Goal: Entertainment & Leisure: Consume media (video, audio)

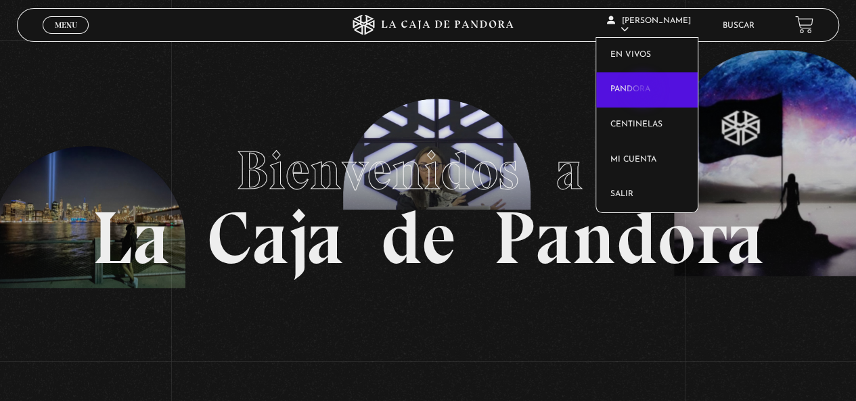
click at [644, 91] on link "Pandora" at bounding box center [647, 89] width 102 height 35
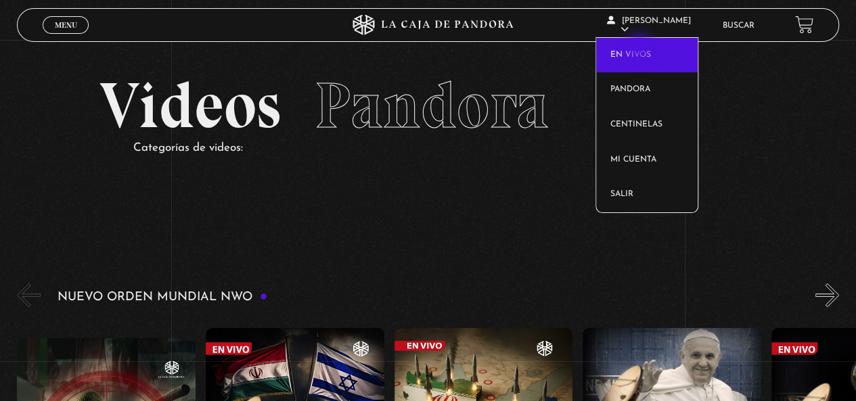
click at [641, 49] on link "En vivos" at bounding box center [647, 55] width 102 height 35
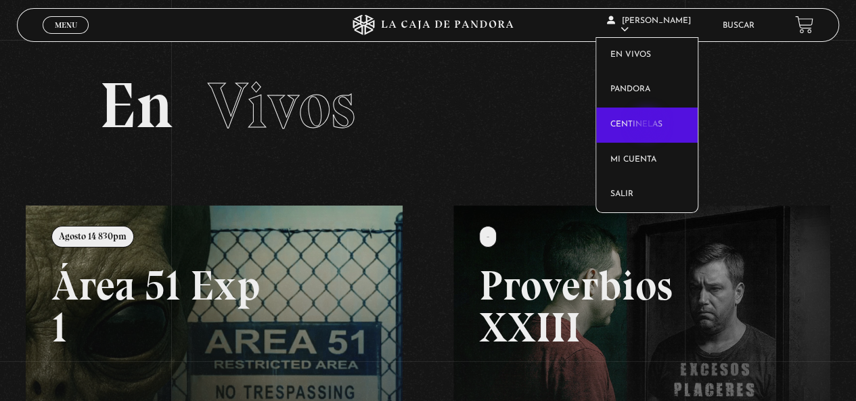
click at [648, 125] on link "Centinelas" at bounding box center [647, 125] width 102 height 35
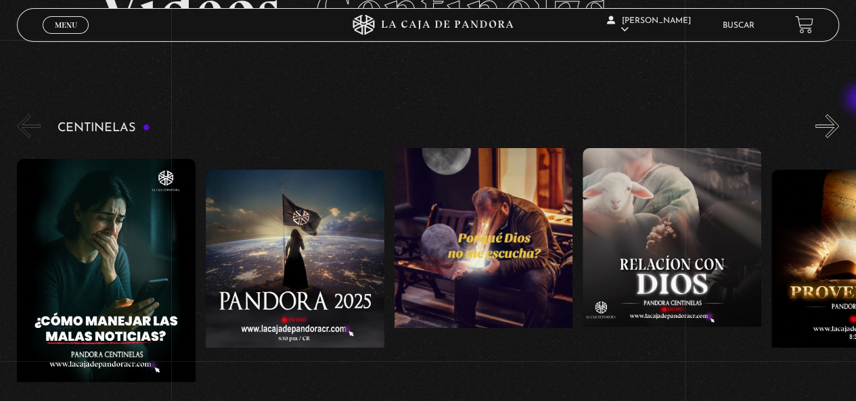
scroll to position [133, 0]
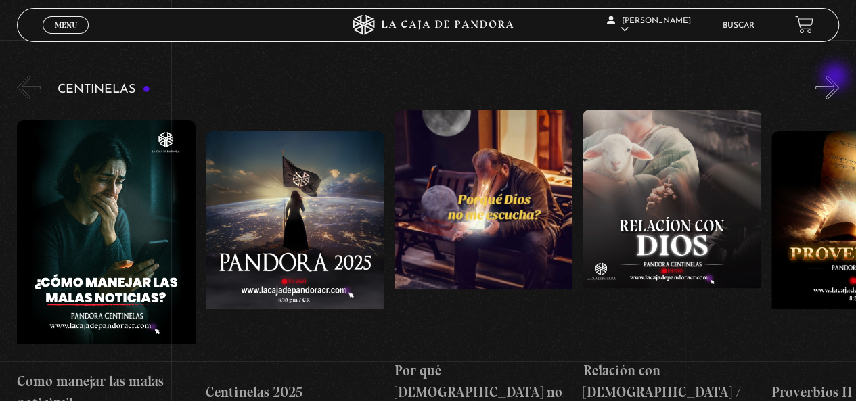
click at [837, 87] on button "»" at bounding box center [828, 88] width 24 height 24
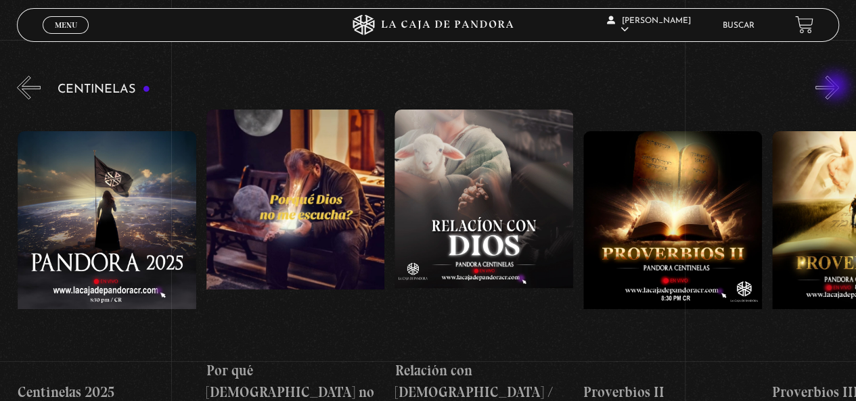
click at [837, 87] on button "»" at bounding box center [828, 88] width 24 height 24
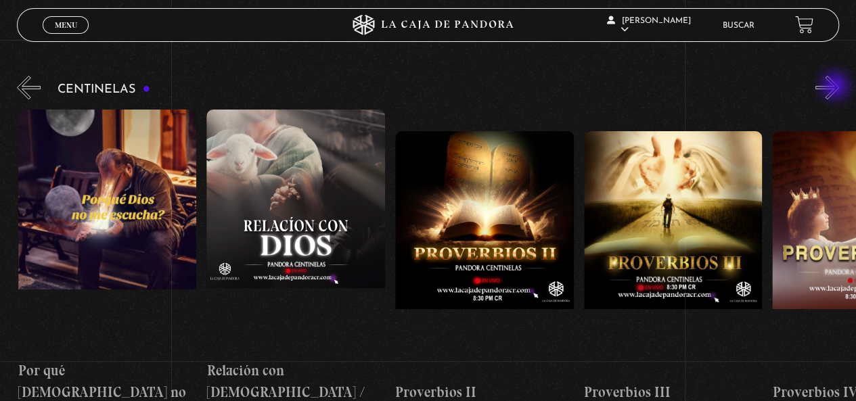
click at [837, 87] on button "»" at bounding box center [828, 88] width 24 height 24
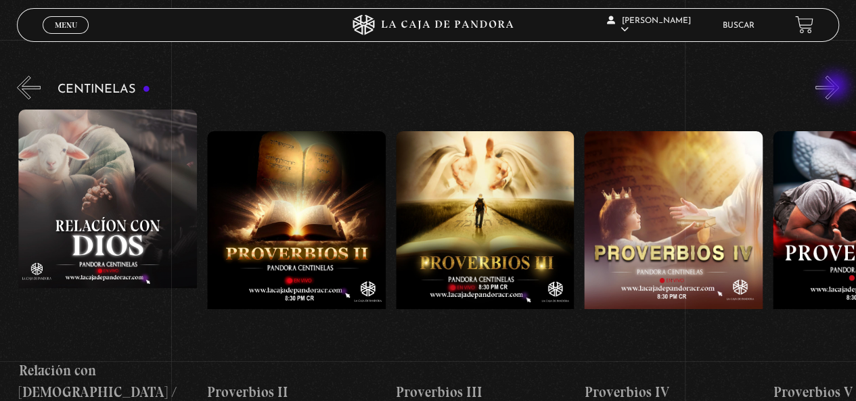
click at [837, 87] on button "»" at bounding box center [828, 88] width 24 height 24
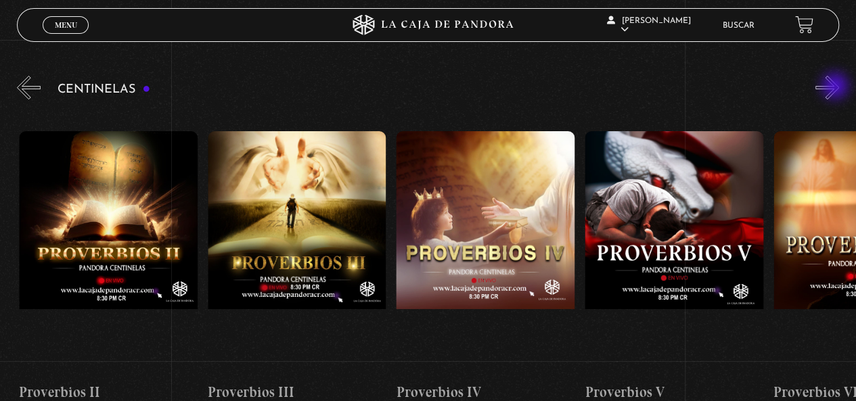
click at [837, 87] on button "»" at bounding box center [828, 88] width 24 height 24
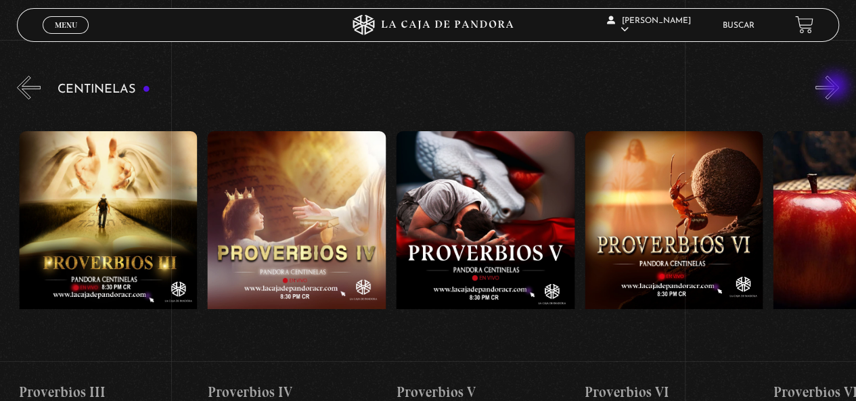
click at [837, 87] on button "»" at bounding box center [828, 88] width 24 height 24
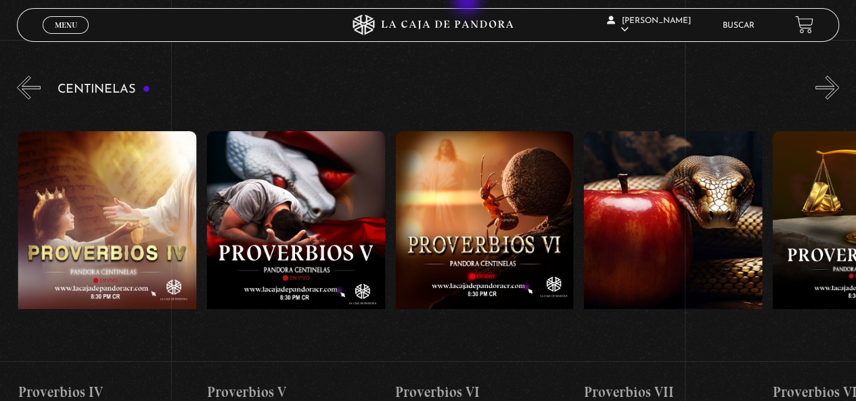
scroll to position [0, 1132]
click at [839, 87] on button "»" at bounding box center [828, 88] width 24 height 24
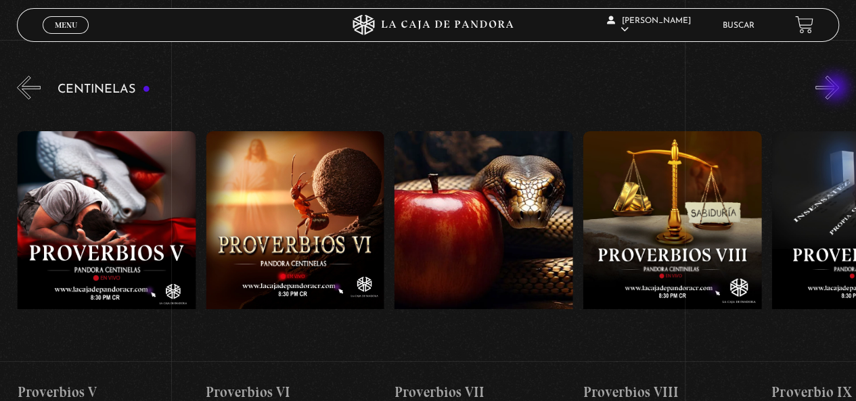
click at [837, 89] on button "»" at bounding box center [828, 88] width 24 height 24
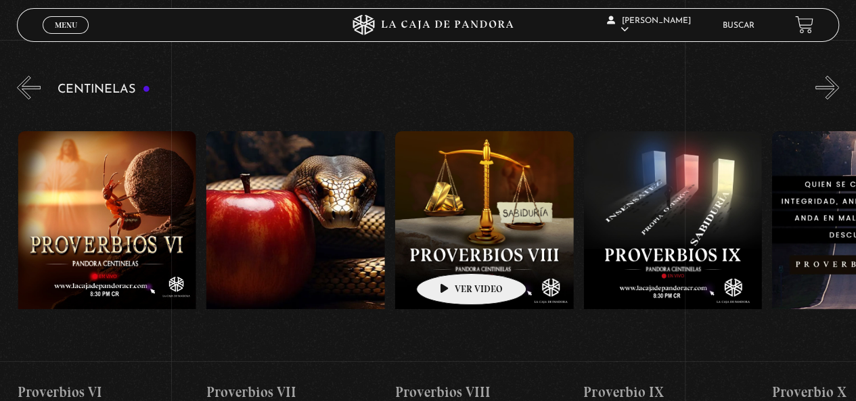
scroll to position [0, 1509]
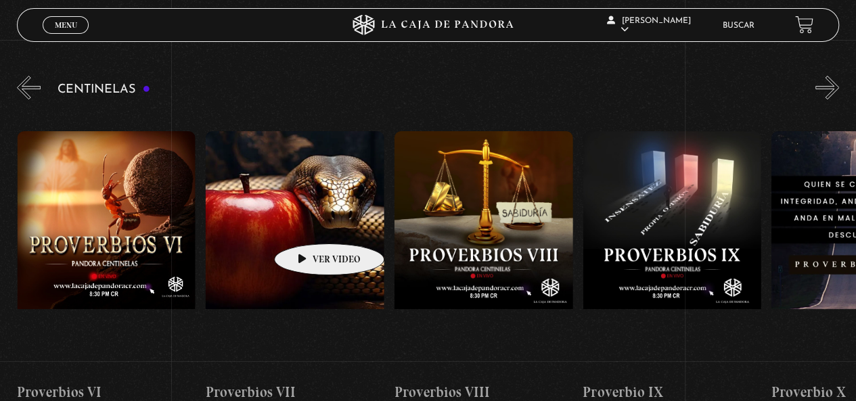
click at [308, 223] on figure at bounding box center [295, 253] width 179 height 244
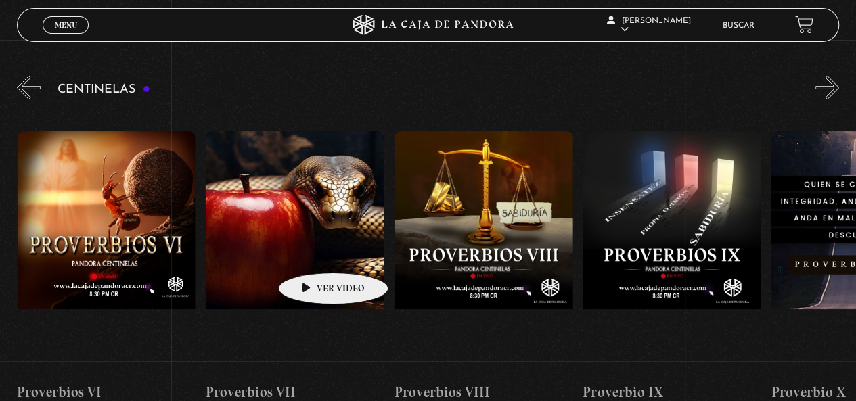
click at [313, 257] on figure at bounding box center [295, 253] width 179 height 244
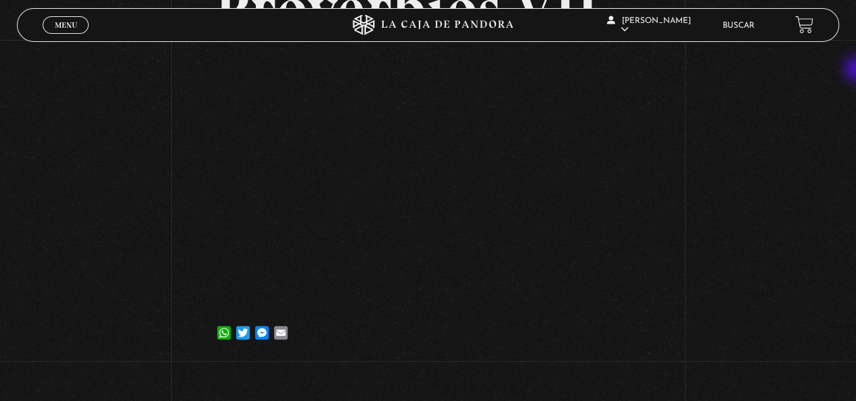
scroll to position [130, 0]
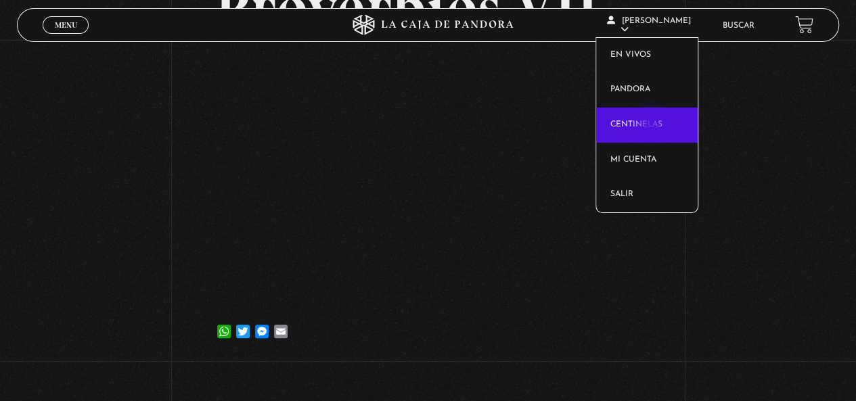
click at [652, 125] on link "Centinelas" at bounding box center [647, 125] width 102 height 35
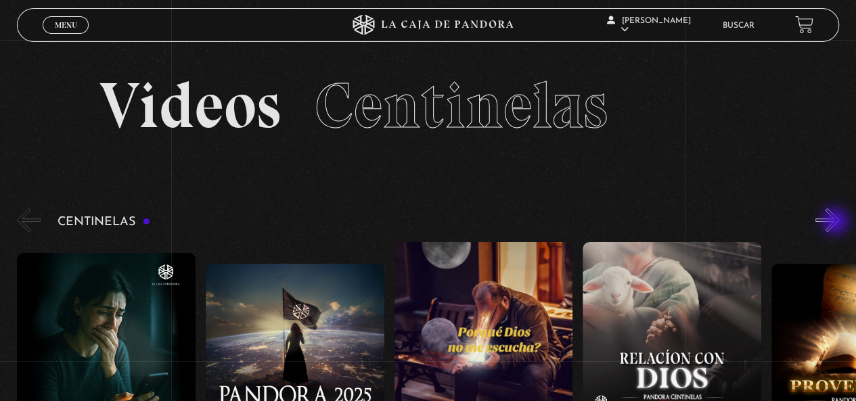
click at [837, 221] on button "»" at bounding box center [828, 220] width 24 height 24
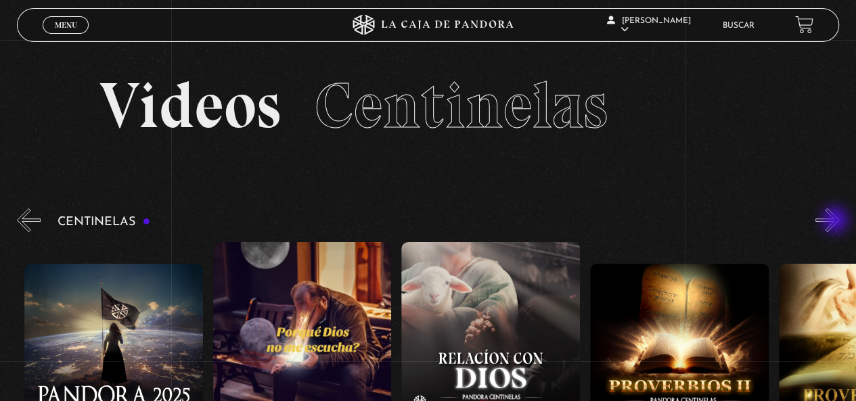
click at [837, 221] on button "»" at bounding box center [828, 220] width 24 height 24
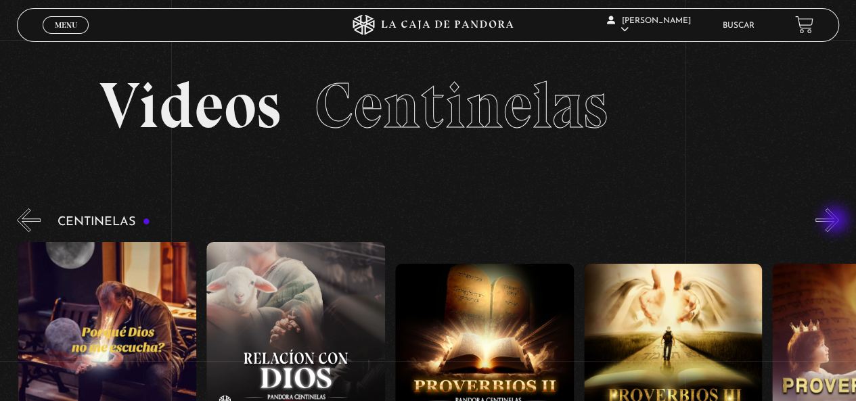
click at [837, 221] on button "»" at bounding box center [828, 220] width 24 height 24
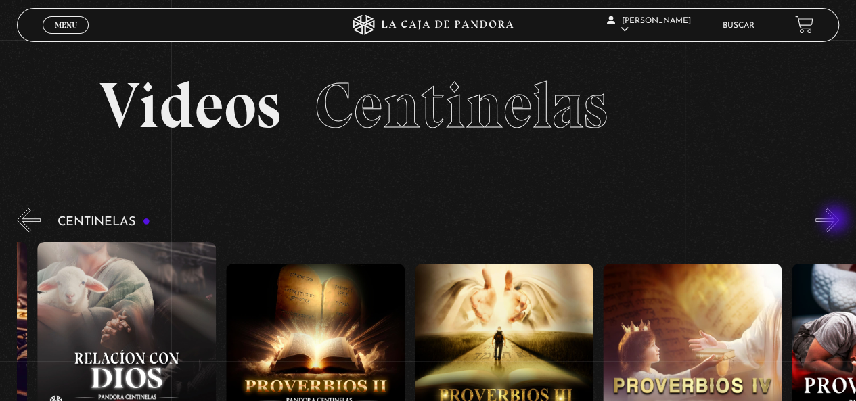
click at [837, 221] on button "»" at bounding box center [828, 220] width 24 height 24
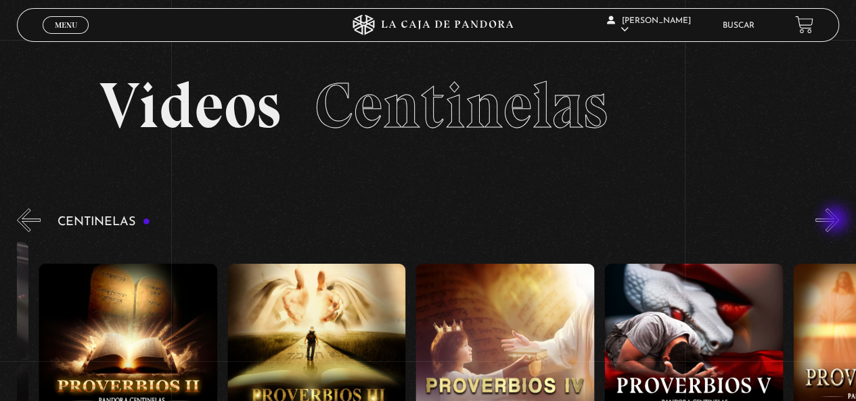
click at [837, 221] on button "»" at bounding box center [828, 220] width 24 height 24
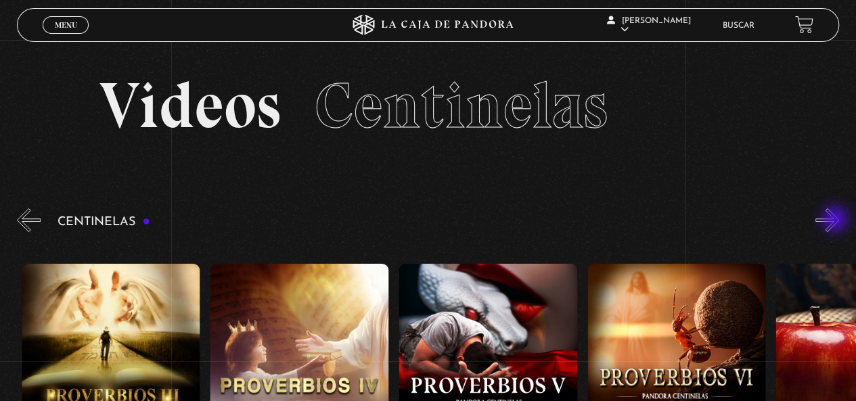
click at [837, 221] on button "»" at bounding box center [828, 220] width 24 height 24
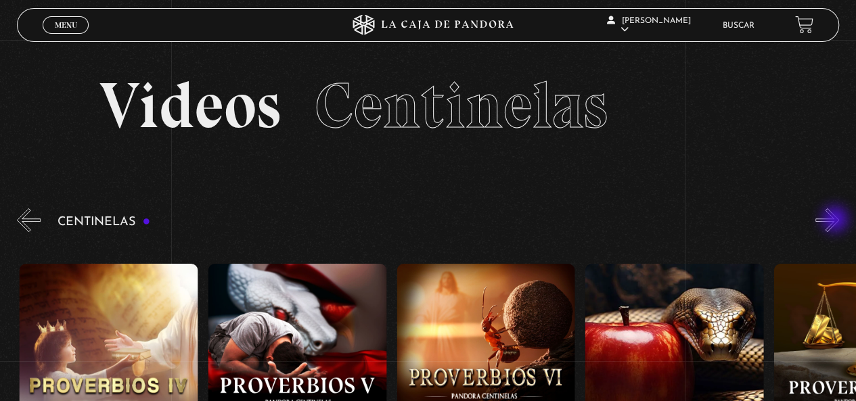
click at [837, 221] on button "»" at bounding box center [828, 220] width 24 height 24
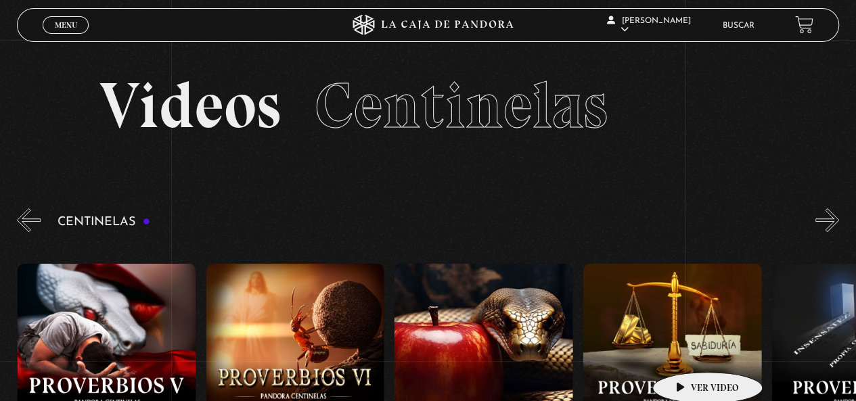
scroll to position [0, 1320]
click at [691, 358] on figure at bounding box center [672, 386] width 179 height 244
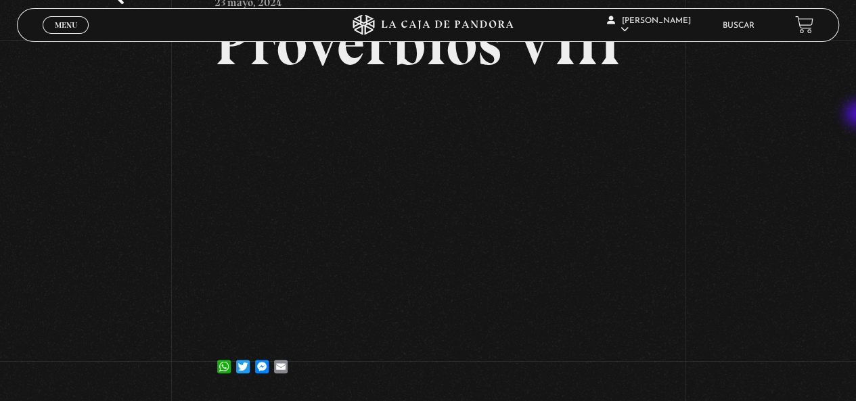
scroll to position [100, 0]
